Goal: Check status

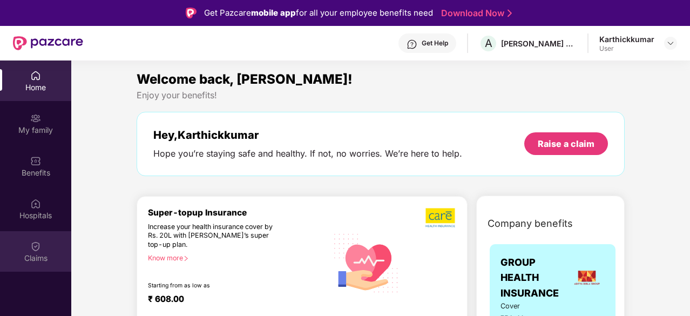
click at [30, 243] on img at bounding box center [35, 246] width 11 height 11
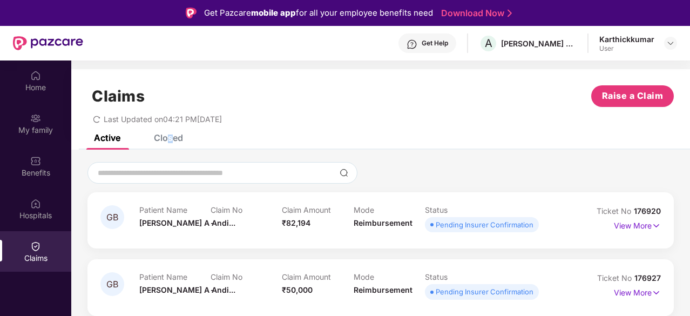
click at [170, 137] on div "Closed" at bounding box center [168, 137] width 29 height 11
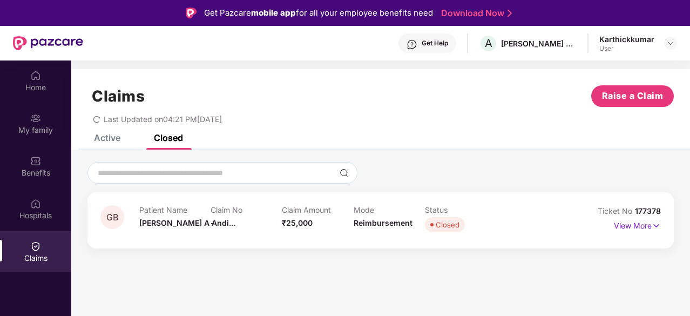
click at [444, 226] on div "Closed" at bounding box center [448, 224] width 24 height 11
click at [655, 227] on img at bounding box center [656, 226] width 9 height 12
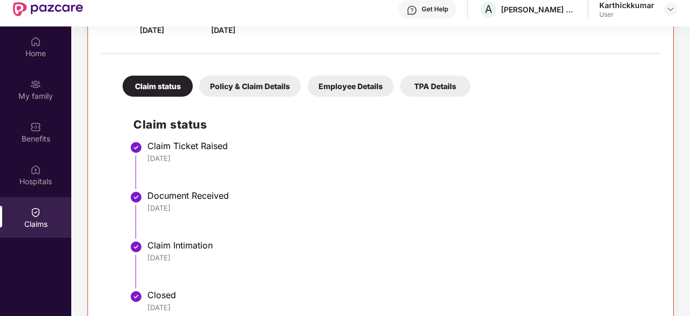
scroll to position [60, 0]
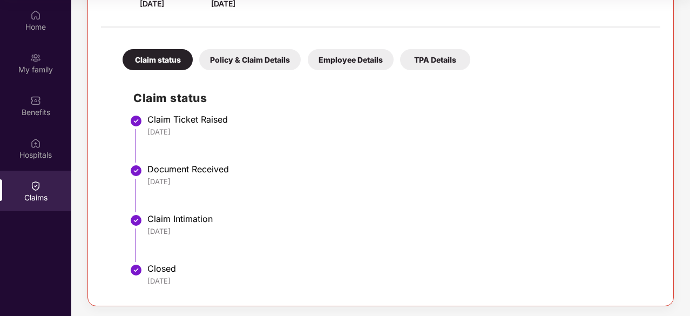
click at [259, 58] on div "Policy & Claim Details" at bounding box center [250, 59] width 102 height 21
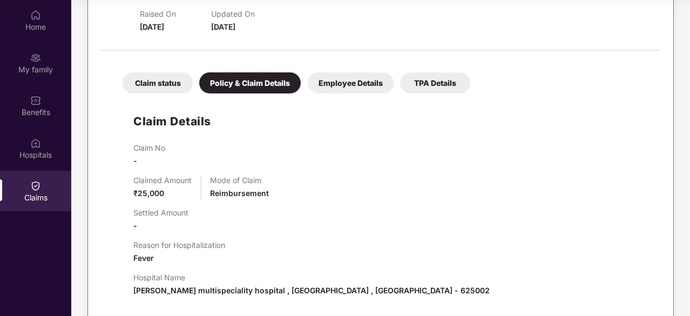
scroll to position [133, 0]
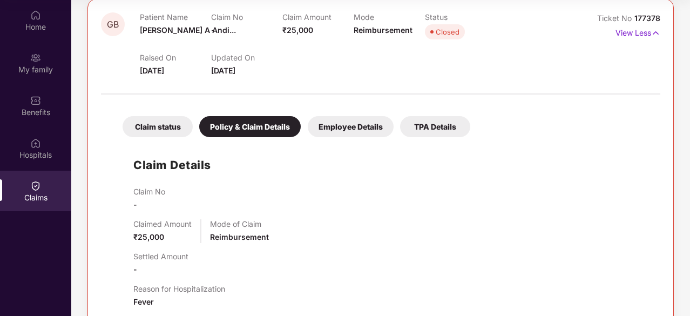
click at [450, 124] on div "TPA Details" at bounding box center [435, 126] width 70 height 21
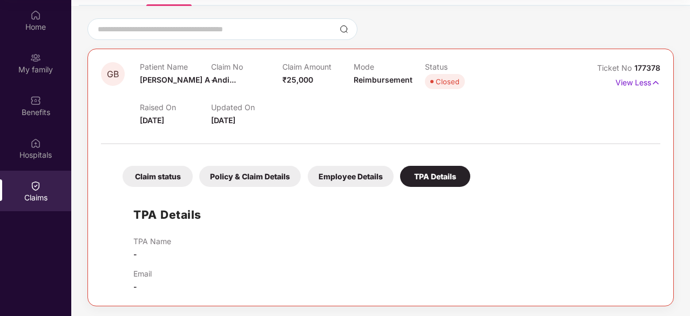
click at [357, 181] on div "Employee Details" at bounding box center [351, 176] width 86 height 21
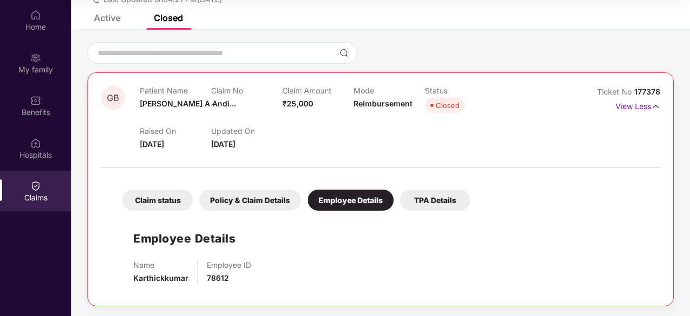
scroll to position [0, 0]
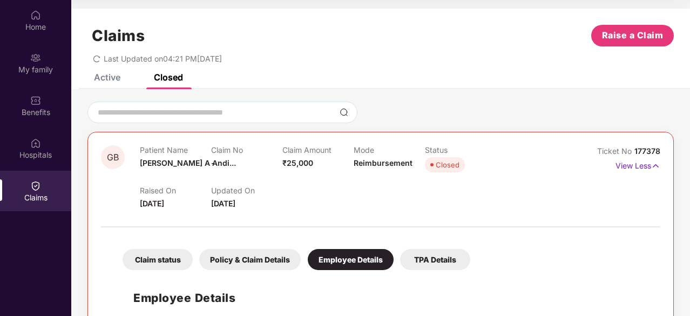
click at [103, 77] on div "Active" at bounding box center [107, 77] width 26 height 11
